Goal: Information Seeking & Learning: Check status

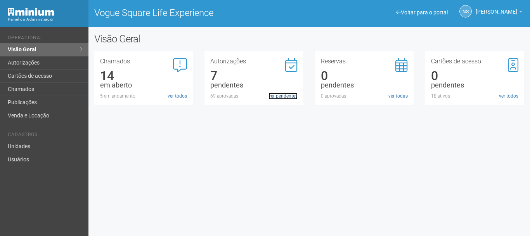
click at [288, 95] on link "ver pendentes" at bounding box center [283, 95] width 29 height 7
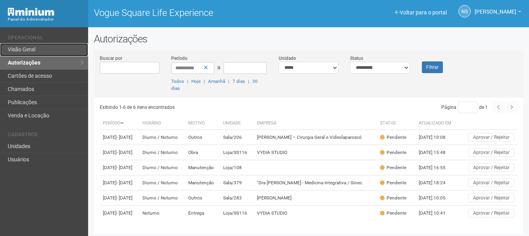
click at [43, 52] on link "Visão Geral" at bounding box center [44, 49] width 88 height 13
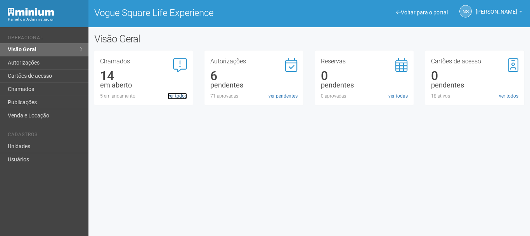
click at [180, 97] on link "ver todos" at bounding box center [177, 95] width 19 height 7
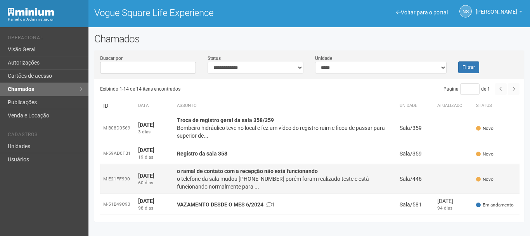
click at [431, 179] on td "Sala/446" at bounding box center [416, 179] width 38 height 30
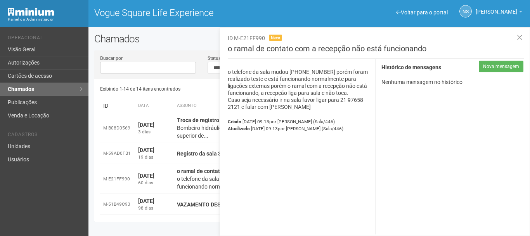
drag, startPoint x: 228, startPoint y: 69, endPoint x: 356, endPoint y: 123, distance: 138.9
click at [356, 123] on div "o telefone da sala mudou 2132684492 porém foram realizado teste e está funciona…" at bounding box center [299, 146] width 154 height 175
click at [411, 149] on div "**********" at bounding box center [452, 146] width 154 height 175
click at [318, 77] on p "o telefone da sala mudou 2132684492 porém foram realizado teste e está funciona…" at bounding box center [299, 89] width 142 height 42
click at [195, 155] on strong "Registro da sala 358" at bounding box center [202, 153] width 50 height 6
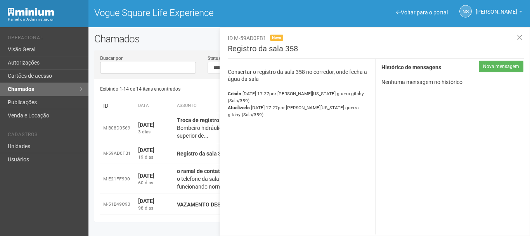
click at [255, 77] on p "Consertar o registro da sala 358 no corredor, onde fecha a água da sala" at bounding box center [299, 75] width 142 height 14
click at [264, 83] on div "Consertar o registro da sala 358 no corredor, onde fecha a água da sala Criado …" at bounding box center [299, 146] width 154 height 175
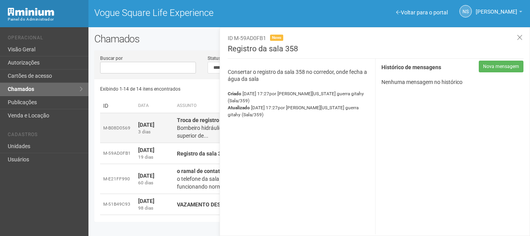
click at [192, 131] on div "Bombeiro hidráulico teve no local e fez um vídeo do registro ruim e ficou de pa…" at bounding box center [285, 132] width 217 height 16
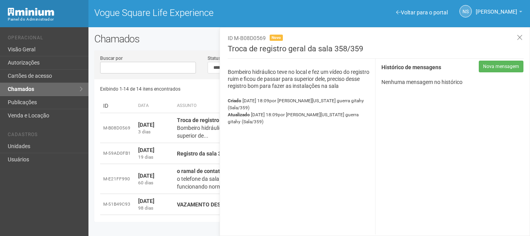
click at [267, 74] on p "Bombeiro hidráulico teve no local e fez um vídeo do registro ruim e ficou de pa…" at bounding box center [299, 78] width 142 height 21
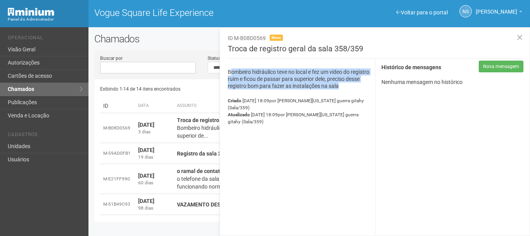
click at [267, 73] on p "Bombeiro hidráulico teve no local e fez um vídeo do registro ruim e ficou de pa…" at bounding box center [299, 78] width 142 height 21
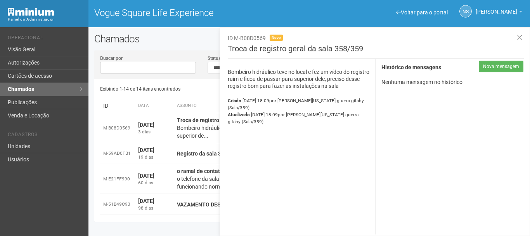
click at [241, 138] on div "Bombeiro hidráulico teve no local e fez um vídeo do registro ruim e ficou de pa…" at bounding box center [299, 146] width 154 height 175
click at [30, 141] on link "Unidades" at bounding box center [44, 146] width 88 height 13
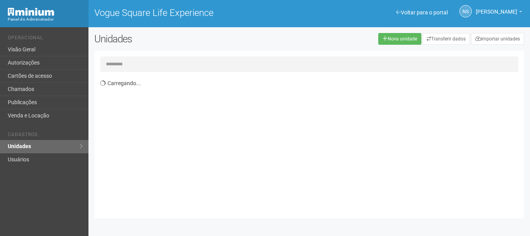
click at [136, 61] on input "text" at bounding box center [309, 64] width 418 height 16
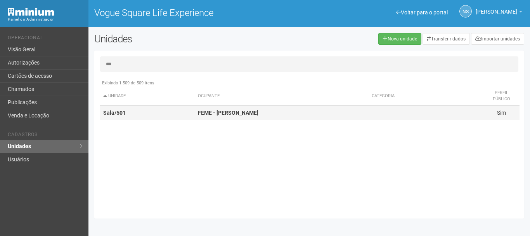
click at [232, 109] on strong "FEME - [PERSON_NAME]" at bounding box center [228, 112] width 61 height 6
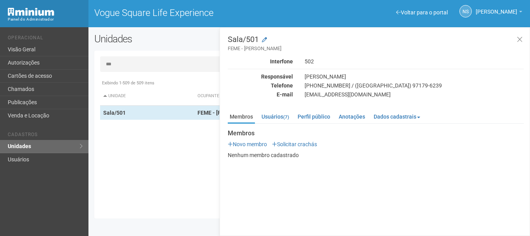
click at [184, 66] on input "***" at bounding box center [309, 64] width 418 height 16
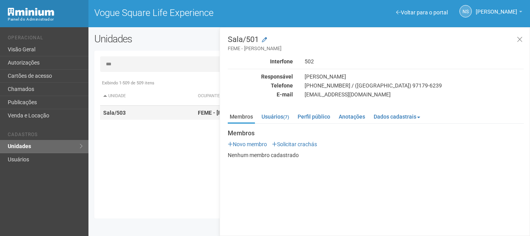
type input "***"
click at [197, 116] on td "FEME - [PERSON_NAME]" at bounding box center [282, 113] width 174 height 14
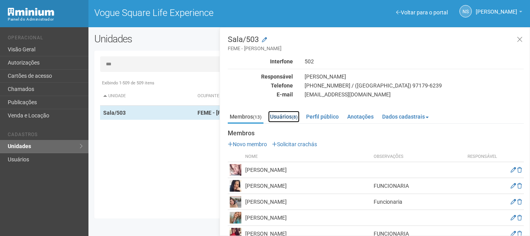
click at [290, 118] on link "Usuários (8)" at bounding box center [283, 117] width 31 height 12
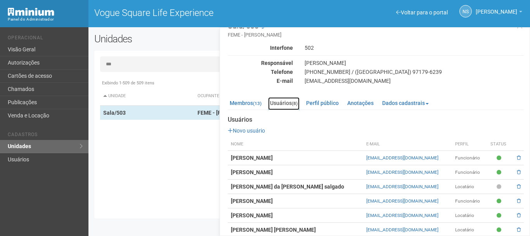
scroll to position [51, 0]
